Goal: Task Accomplishment & Management: Manage account settings

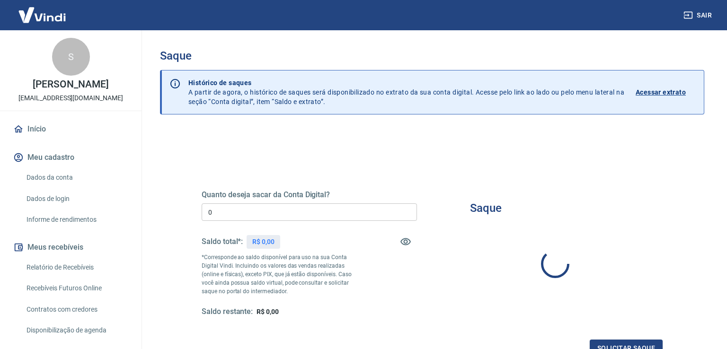
type input "R$ 0,00"
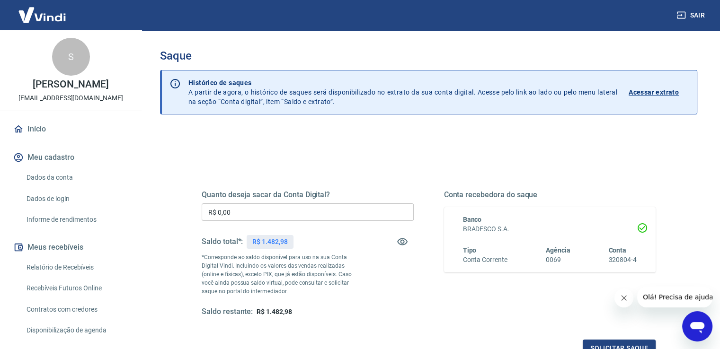
click at [254, 215] on input "R$ 0,00" at bounding box center [308, 213] width 212 height 18
